Goal: Task Accomplishment & Management: Complete application form

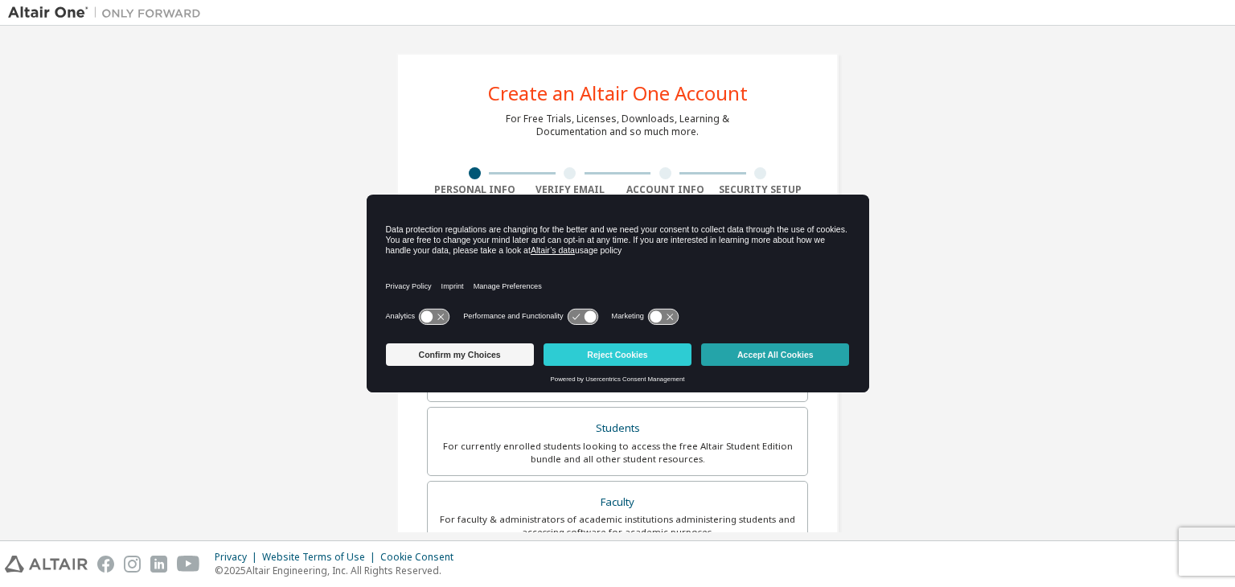
click at [740, 354] on button "Accept All Cookies" at bounding box center [775, 354] width 148 height 23
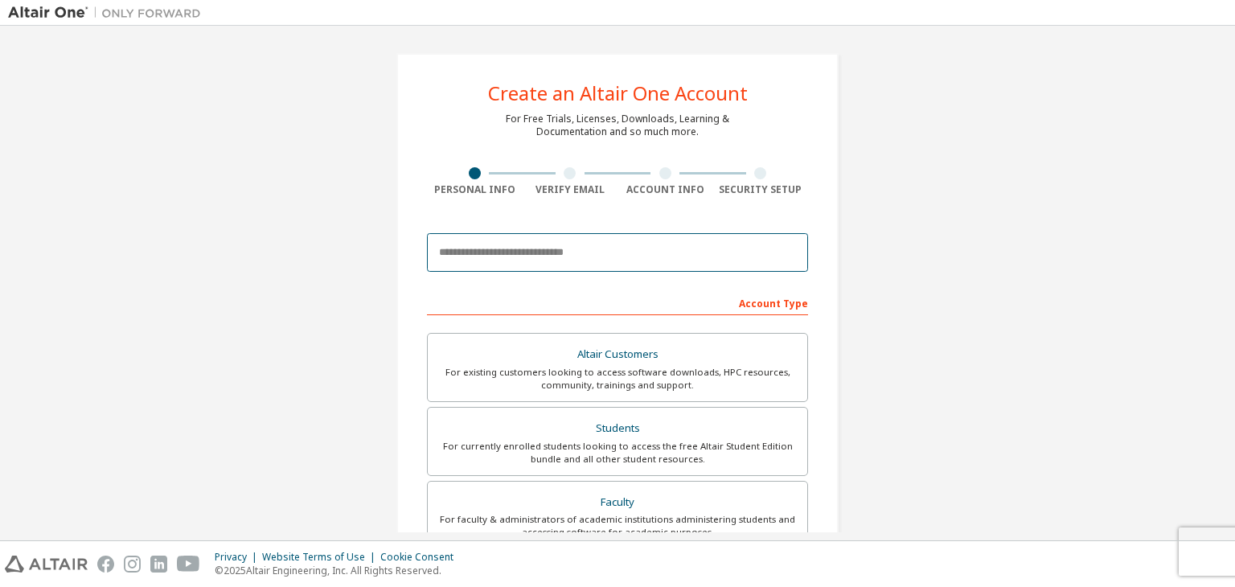
click at [492, 241] on input "email" at bounding box center [617, 252] width 381 height 39
type input "*"
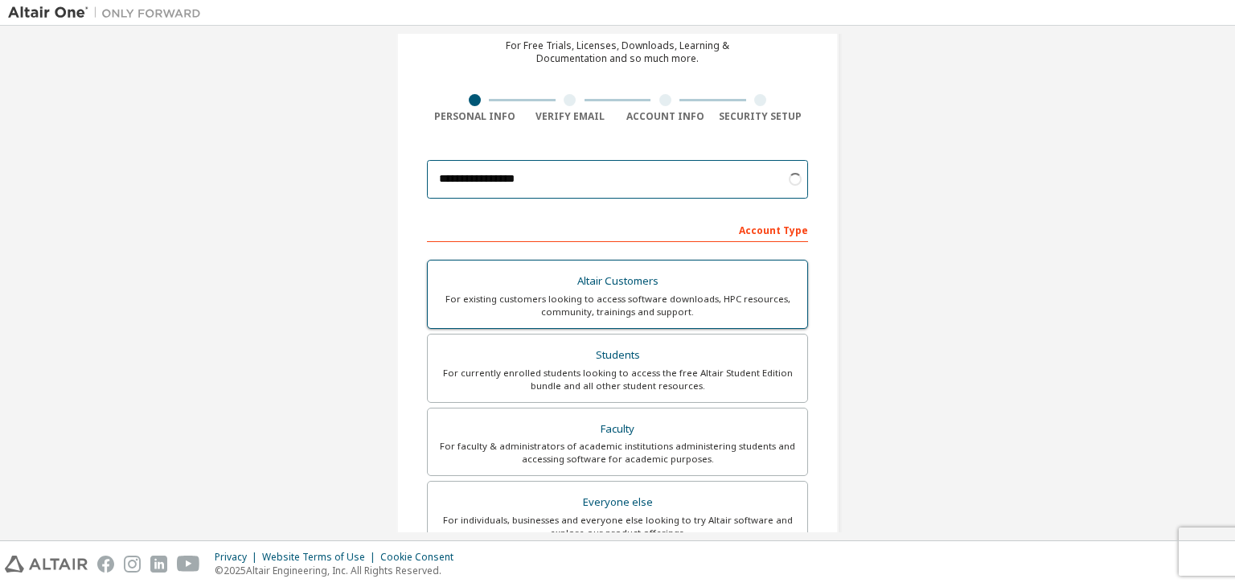
scroll to position [74, 0]
type input "**********"
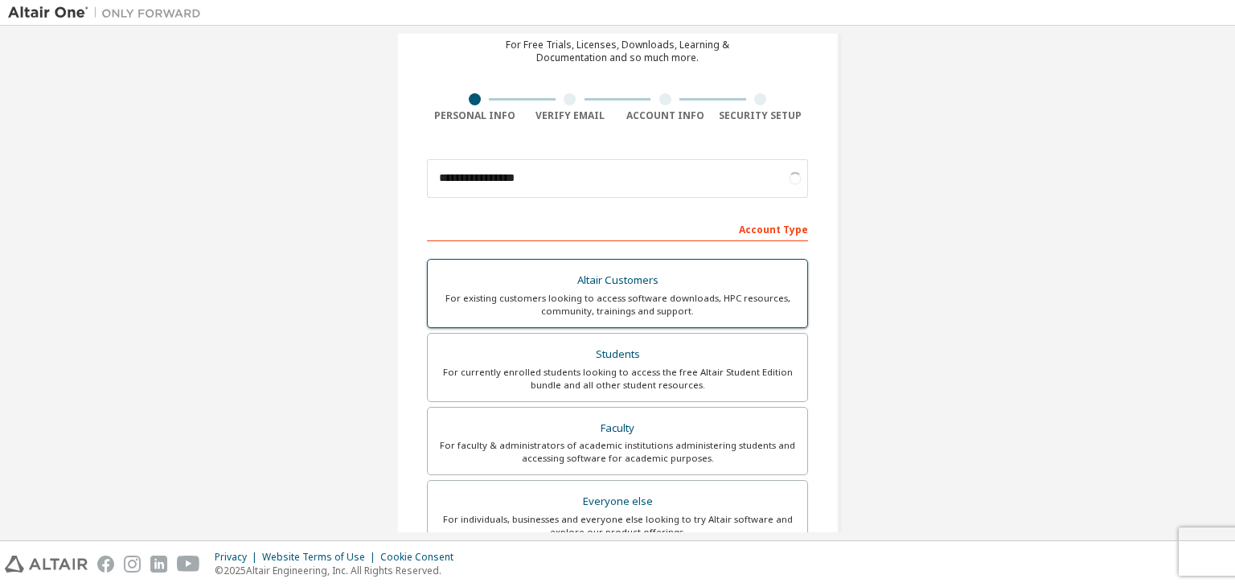
click at [559, 361] on div "Students" at bounding box center [617, 354] width 360 height 23
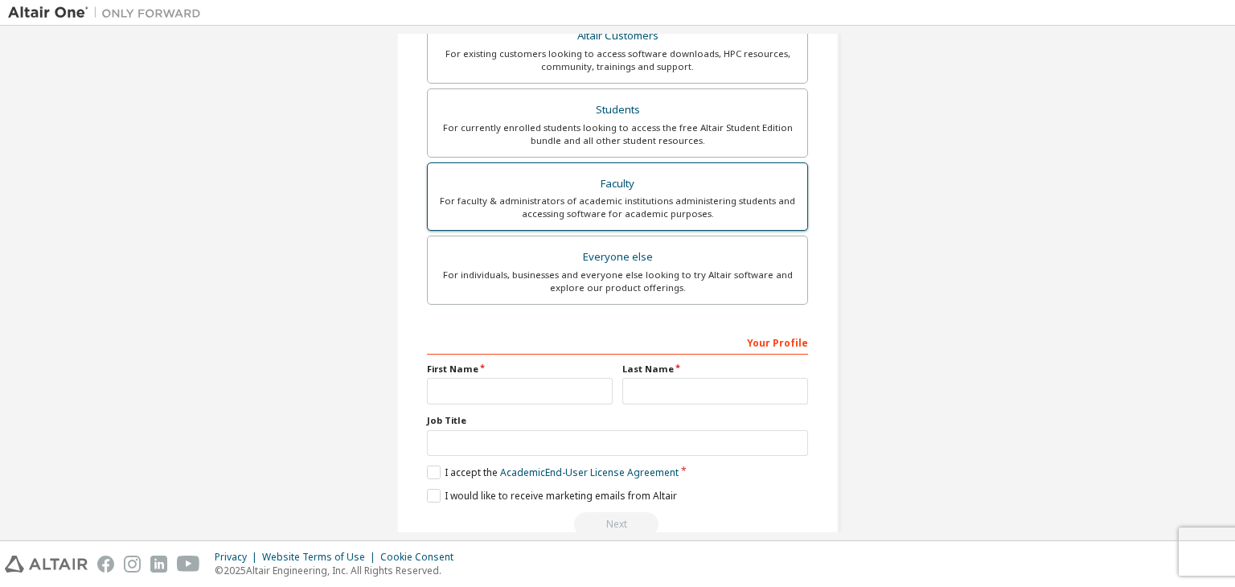
scroll to position [350, 0]
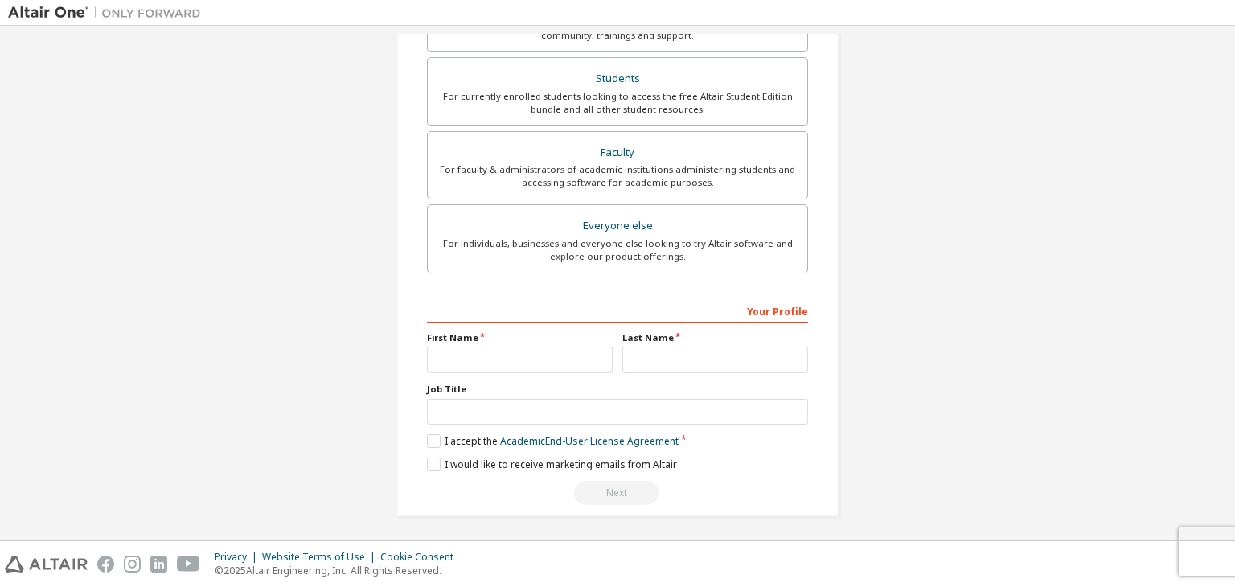
click at [479, 339] on label "First Name" at bounding box center [520, 337] width 186 height 13
click at [465, 348] on input "text" at bounding box center [520, 359] width 186 height 27
type input "*****"
click at [670, 359] on input "text" at bounding box center [715, 359] width 186 height 27
type input "******"
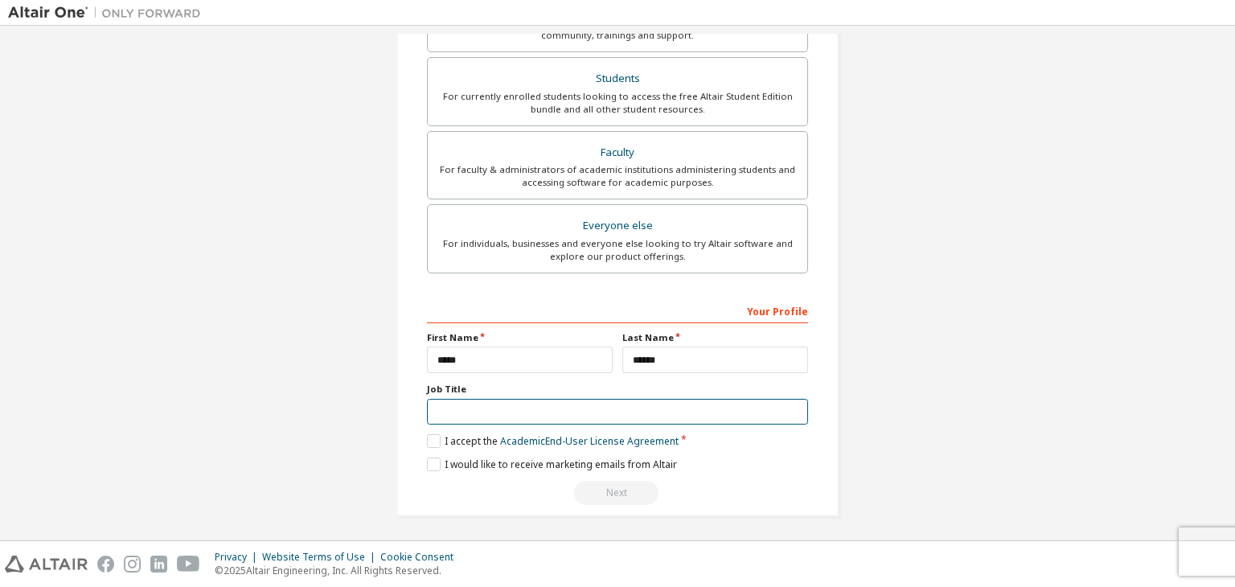
click at [527, 399] on input "text" at bounding box center [617, 412] width 381 height 27
click at [431, 438] on label "I accept the Academic End-User License Agreement" at bounding box center [553, 441] width 252 height 14
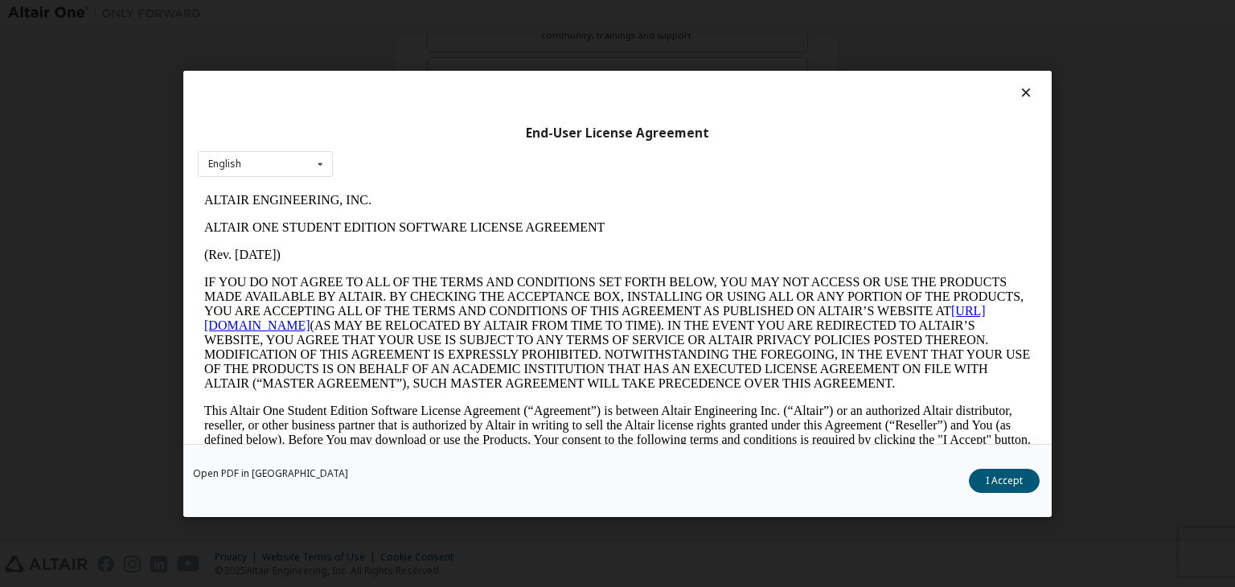
scroll to position [0, 0]
click at [1013, 486] on button "I Accept" at bounding box center [1004, 481] width 71 height 24
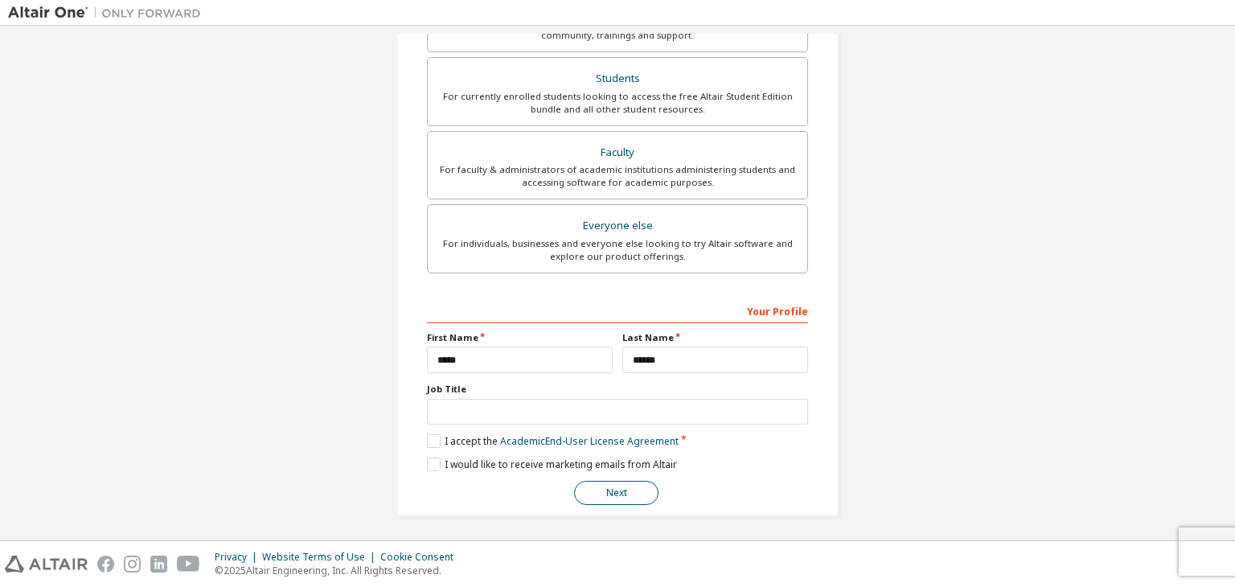
click at [592, 487] on button "Next" at bounding box center [616, 493] width 84 height 24
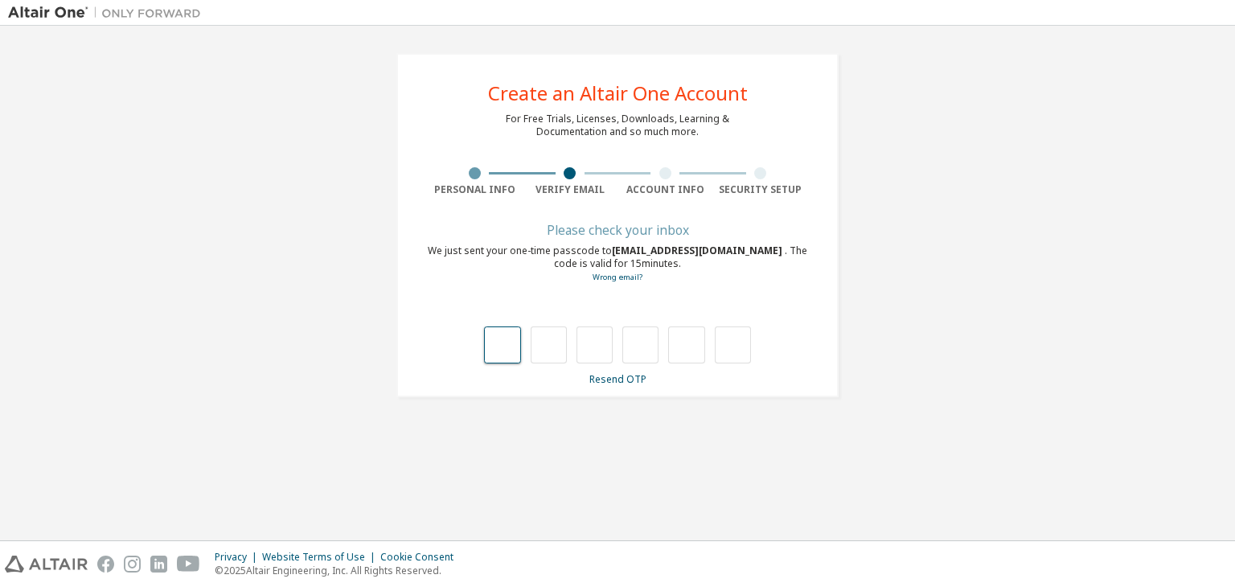
type input "*"
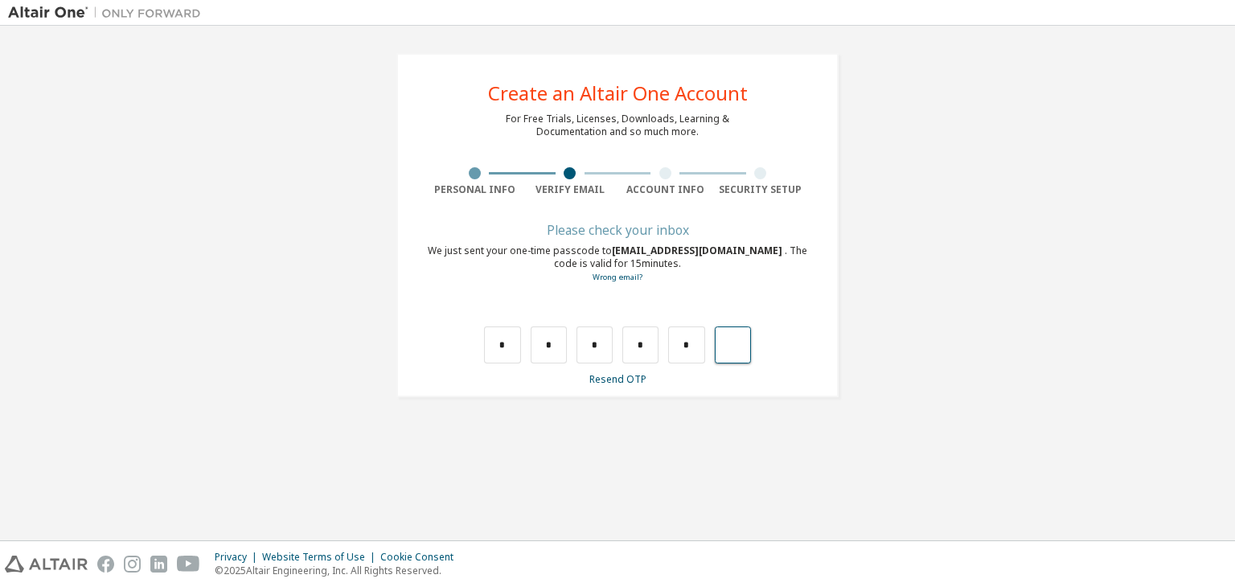
type input "*"
